Goal: Find specific page/section: Find specific page/section

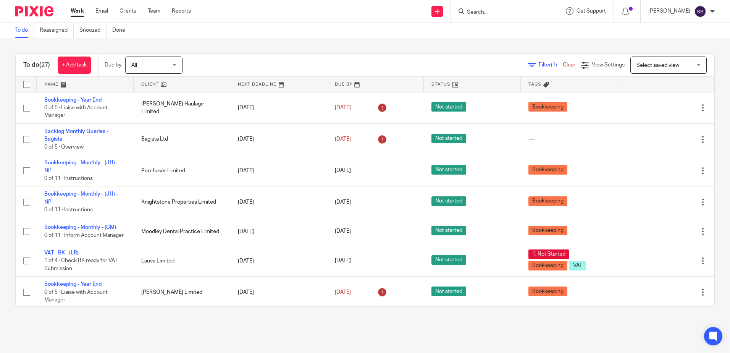
click at [510, 8] on form at bounding box center [506, 11] width 81 height 10
click at [499, 7] on form at bounding box center [506, 11] width 81 height 10
click at [496, 11] on input "Search" at bounding box center [500, 12] width 69 height 7
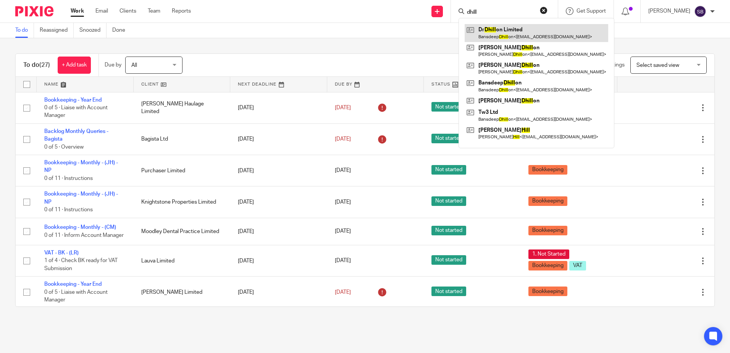
type input "dhill"
click at [506, 26] on link at bounding box center [537, 33] width 144 height 18
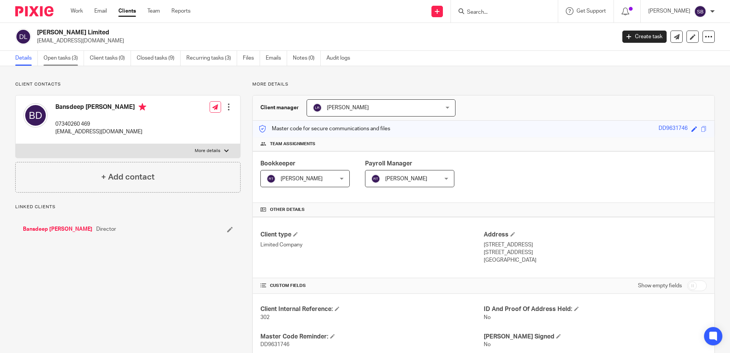
click at [70, 56] on link "Open tasks (3)" at bounding box center [64, 58] width 40 height 15
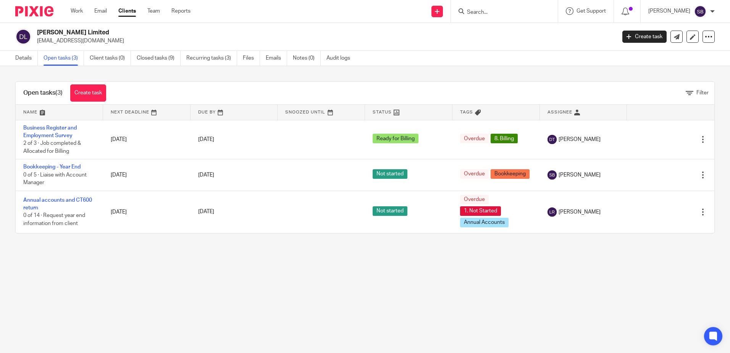
click at [481, 12] on div at bounding box center [503, 11] width 89 height 10
click at [487, 11] on input "Search" at bounding box center [500, 12] width 69 height 7
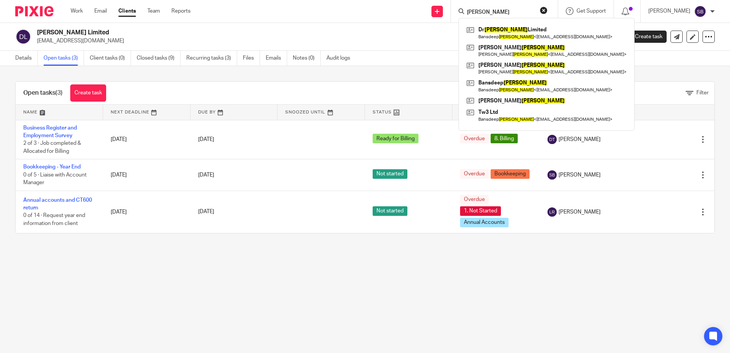
type input "dhillon"
click at [548, 9] on button "reset" at bounding box center [544, 10] width 8 height 8
